Goal: Answer question/provide support

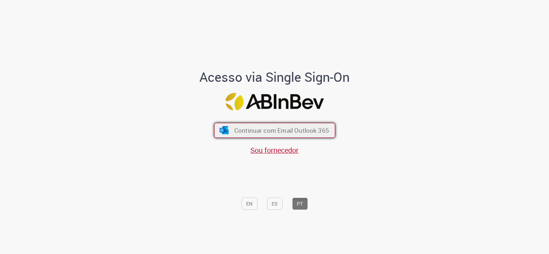
click at [270, 131] on span "Continuar com Email Outlook 365" at bounding box center [281, 130] width 95 height 8
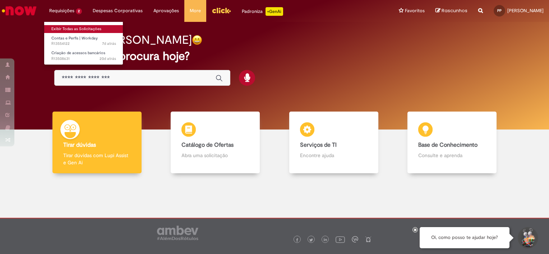
click at [75, 30] on link "Exibir Todas as Solicitações" at bounding box center [83, 29] width 79 height 8
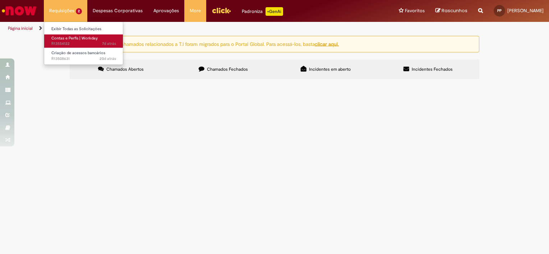
click at [78, 37] on span "Contas e Perfis | Workday" at bounding box center [74, 38] width 46 height 5
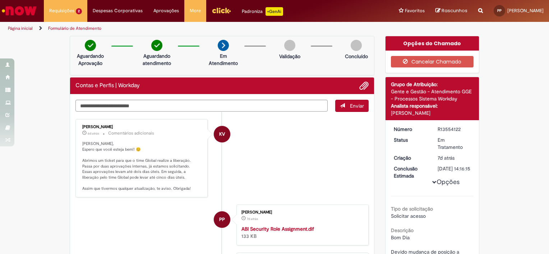
scroll to position [36, 0]
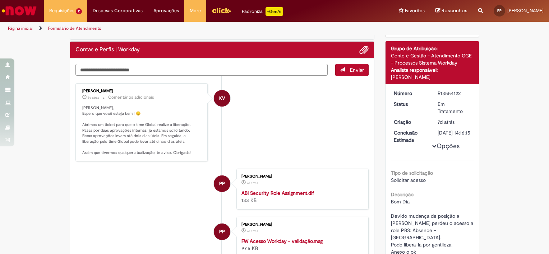
click at [91, 68] on textarea "Digite sua mensagem aqui..." at bounding box center [201, 70] width 252 height 12
type textarea "**********"
click at [353, 69] on span "Enviar" at bounding box center [357, 70] width 14 height 6
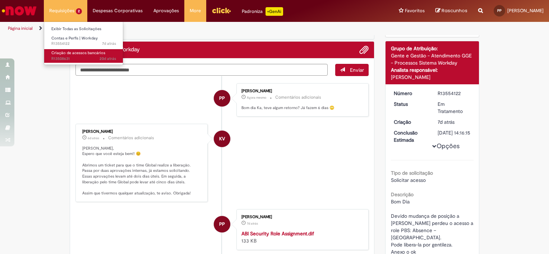
click at [69, 57] on span "20d atrás 20 dias atrás R13508631" at bounding box center [83, 59] width 65 height 6
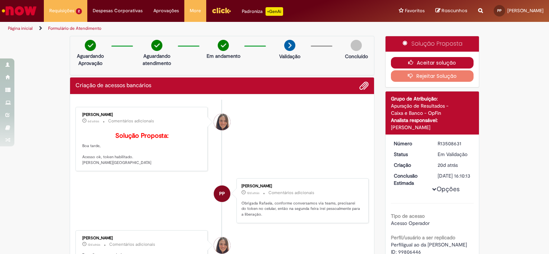
click at [432, 62] on button "Aceitar solução" at bounding box center [432, 62] width 83 height 11
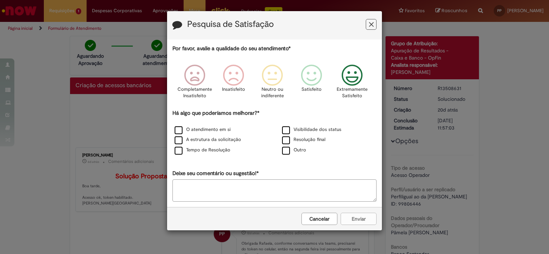
click at [352, 80] on icon "Feedback" at bounding box center [352, 76] width 27 height 22
click at [351, 83] on icon "Feedback" at bounding box center [352, 76] width 27 height 22
click at [288, 151] on label "Outro" at bounding box center [294, 150] width 24 height 7
click at [366, 217] on div "Cancelar Enviar" at bounding box center [274, 218] width 215 height 23
click at [177, 128] on label "O atendimento em si" at bounding box center [203, 129] width 56 height 7
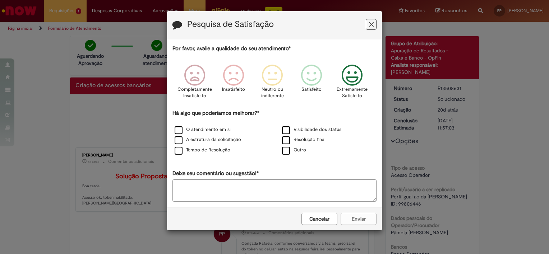
click at [350, 83] on icon "Feedback" at bounding box center [352, 76] width 27 height 22
click at [289, 152] on label "Outro" at bounding box center [294, 150] width 24 height 7
click at [355, 86] on p "Extremamente Satisfeito" at bounding box center [352, 92] width 31 height 13
click at [361, 216] on button "Enviar" at bounding box center [359, 219] width 36 height 12
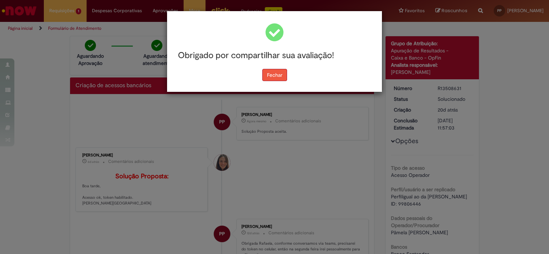
click at [279, 73] on button "Fechar" at bounding box center [274, 75] width 25 height 12
